Goal: Transaction & Acquisition: Download file/media

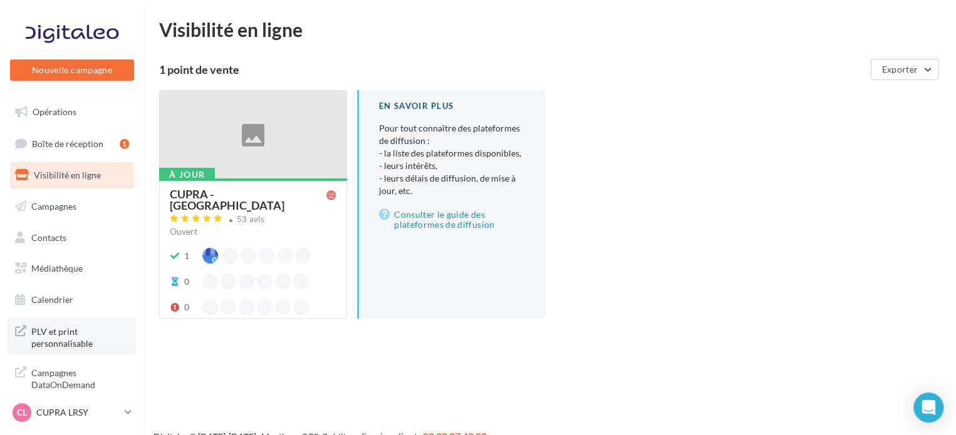
click at [63, 339] on span "PLV et print personnalisable" at bounding box center [80, 336] width 98 height 27
click at [81, 272] on span "Médiathèque" at bounding box center [56, 268] width 51 height 11
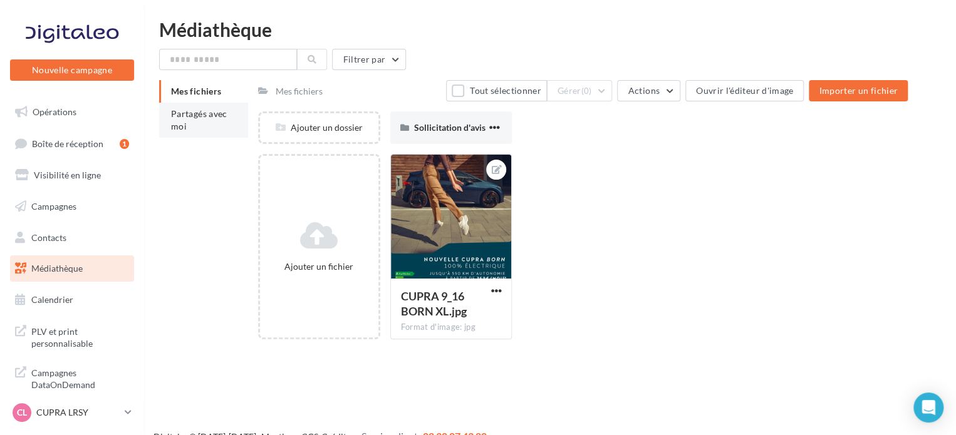
click at [205, 123] on li "Partagés avec moi" at bounding box center [203, 120] width 89 height 35
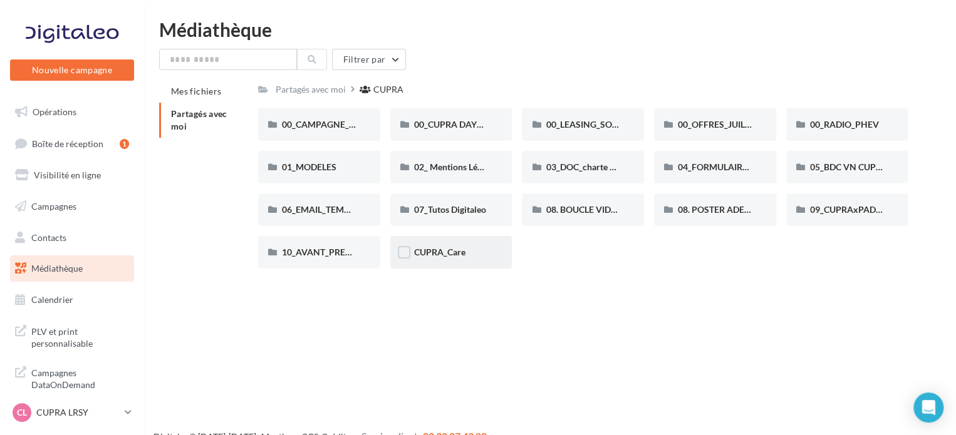
click at [431, 260] on div "CUPRA_Care" at bounding box center [451, 252] width 122 height 33
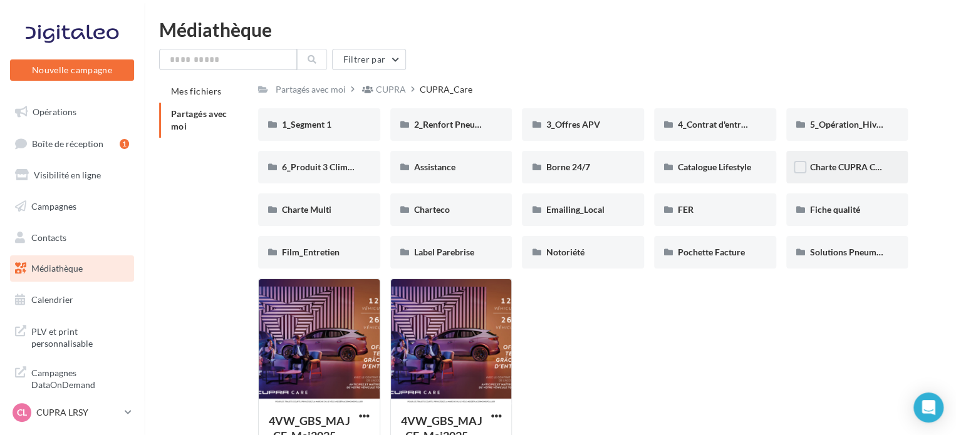
click at [857, 173] on div "Charte CUPRA Care" at bounding box center [847, 167] width 75 height 13
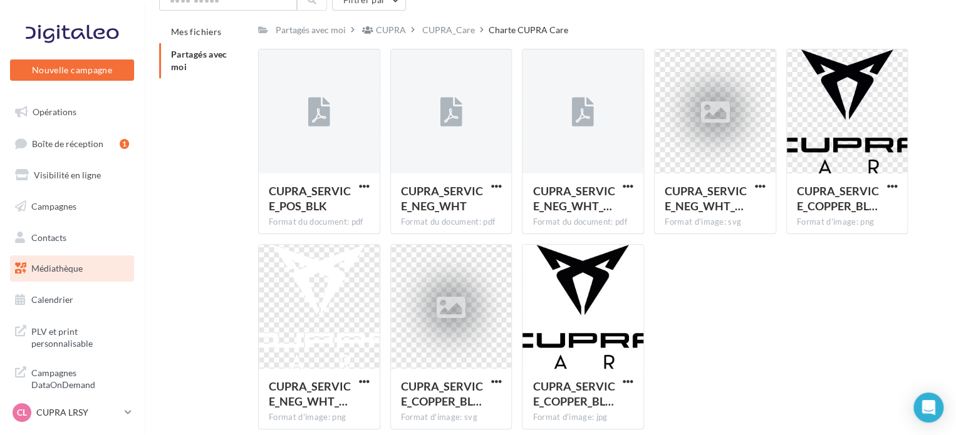
scroll to position [63, 0]
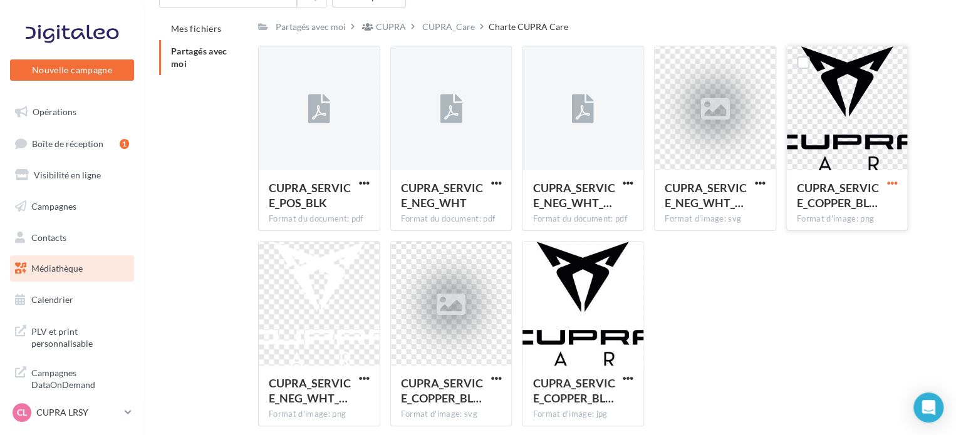
click at [893, 182] on span "button" at bounding box center [891, 183] width 11 height 11
click at [786, 204] on button "Télécharger" at bounding box center [836, 208] width 125 height 33
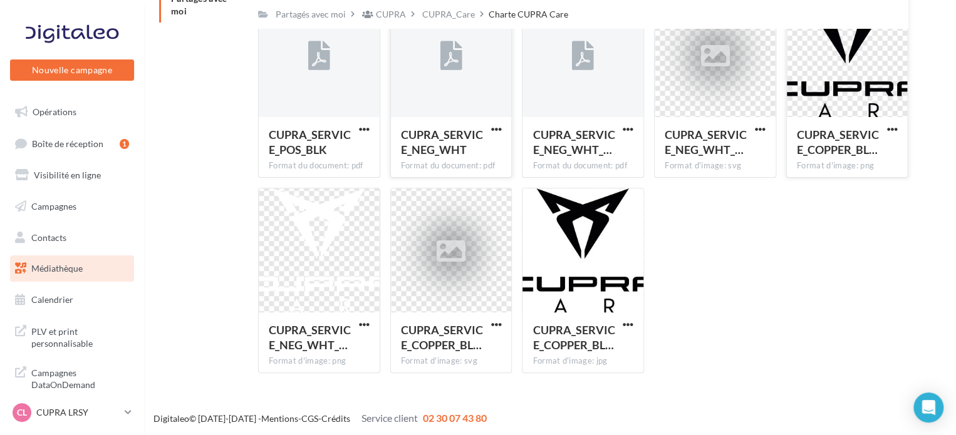
scroll to position [0, 0]
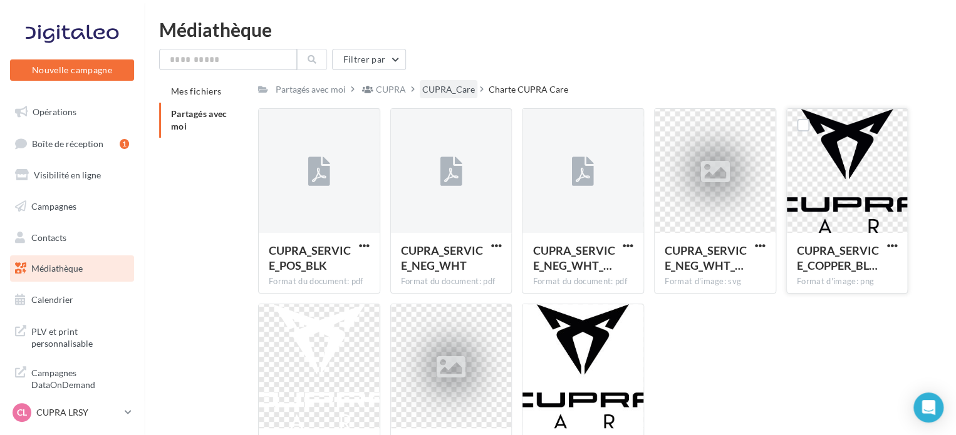
click at [441, 95] on div "CUPRA_Care" at bounding box center [448, 89] width 53 height 13
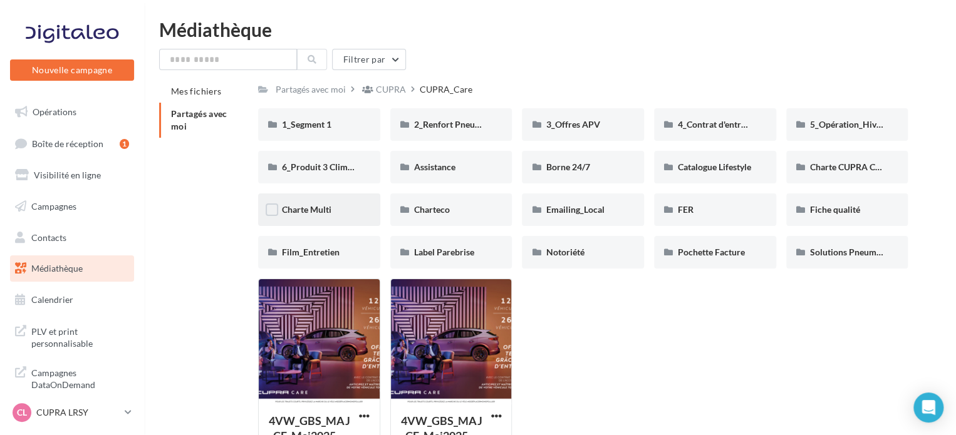
click at [341, 207] on div "Charte Multi" at bounding box center [319, 210] width 75 height 13
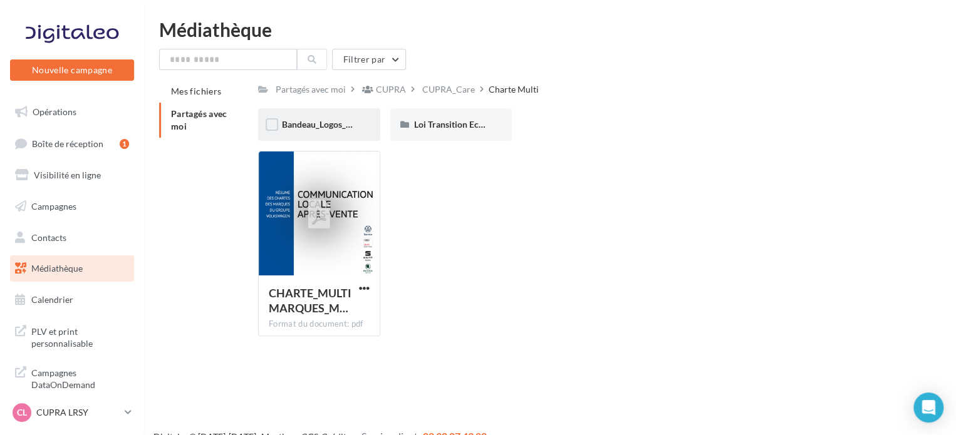
click at [341, 120] on span "Bandeau_Logos_Service" at bounding box center [328, 124] width 93 height 11
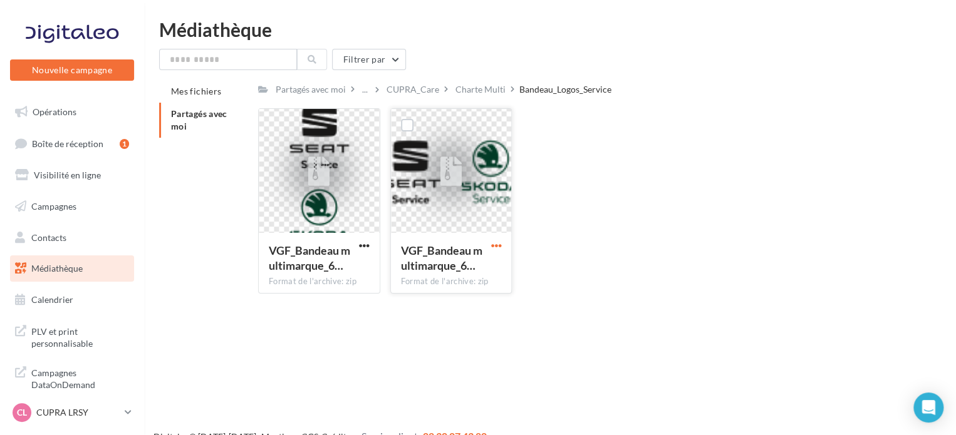
click at [495, 247] on span "button" at bounding box center [495, 245] width 11 height 11
click at [476, 274] on button "Télécharger" at bounding box center [440, 270] width 125 height 33
